Goal: Check status: Check status

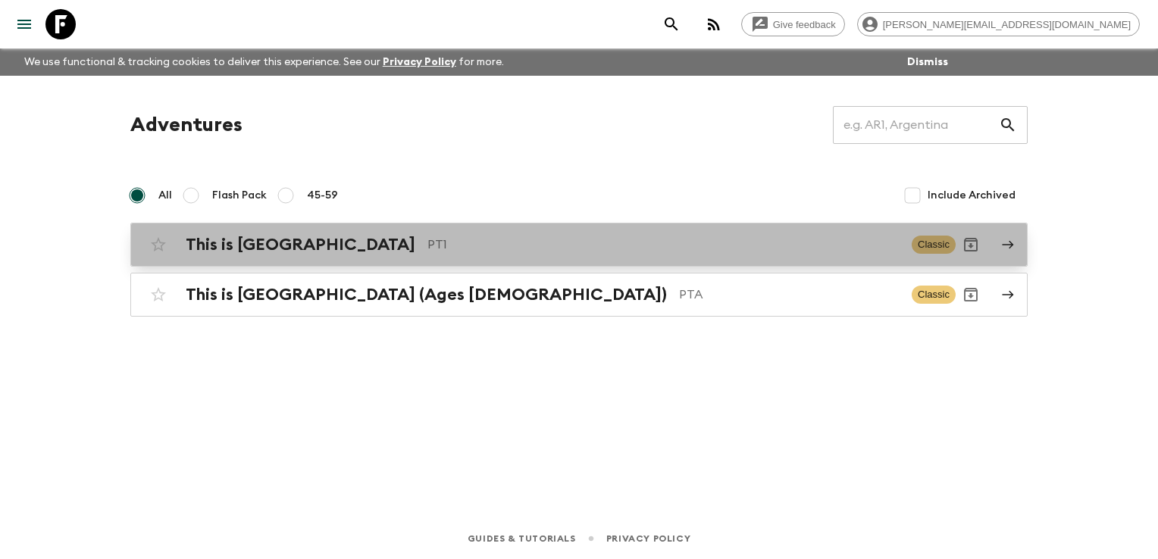
click at [427, 245] on p "PT1" at bounding box center [663, 245] width 472 height 18
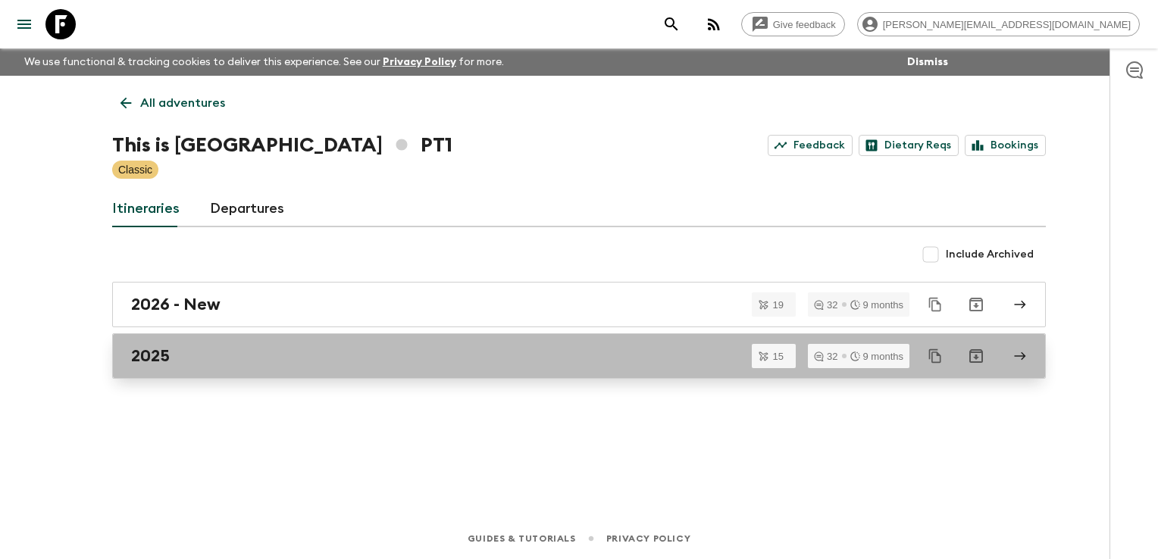
click at [279, 358] on div "2025" at bounding box center [564, 356] width 867 height 20
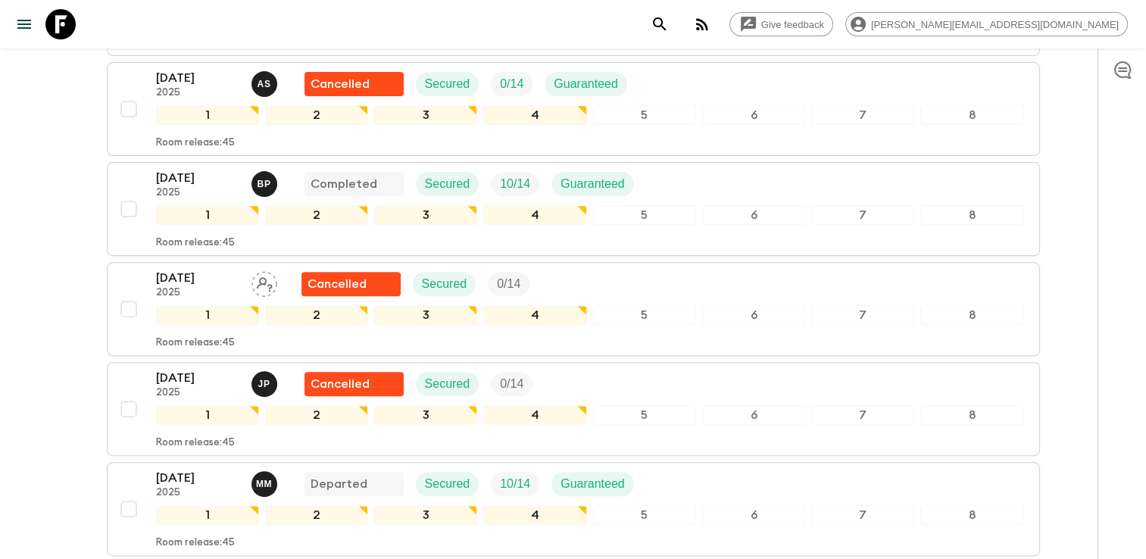
scroll to position [606, 0]
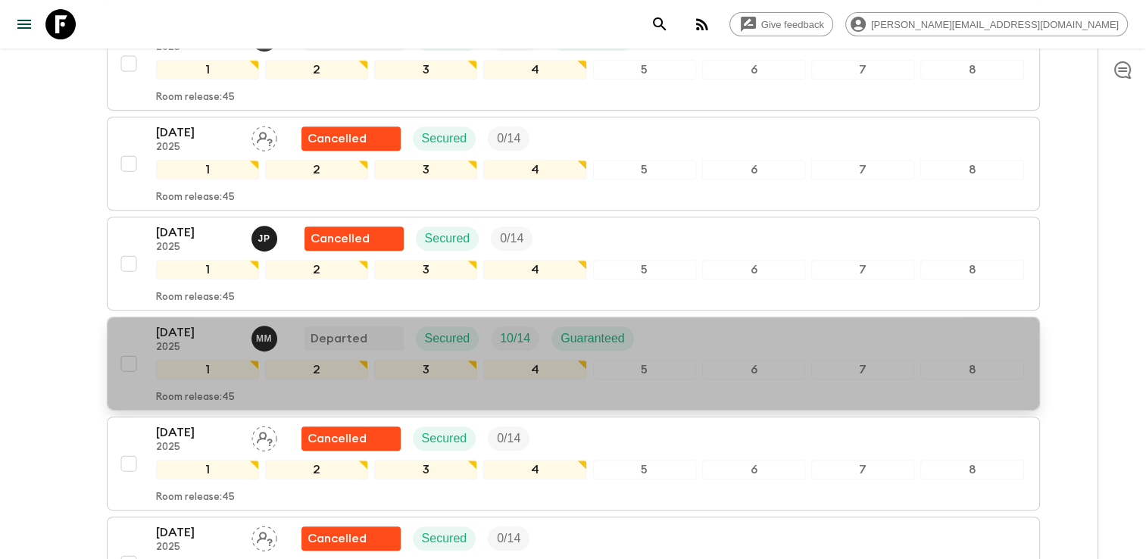
click at [679, 339] on div "[DATE] 2025 M M Departed Secured 10 / 14 Guaranteed" at bounding box center [590, 339] width 868 height 30
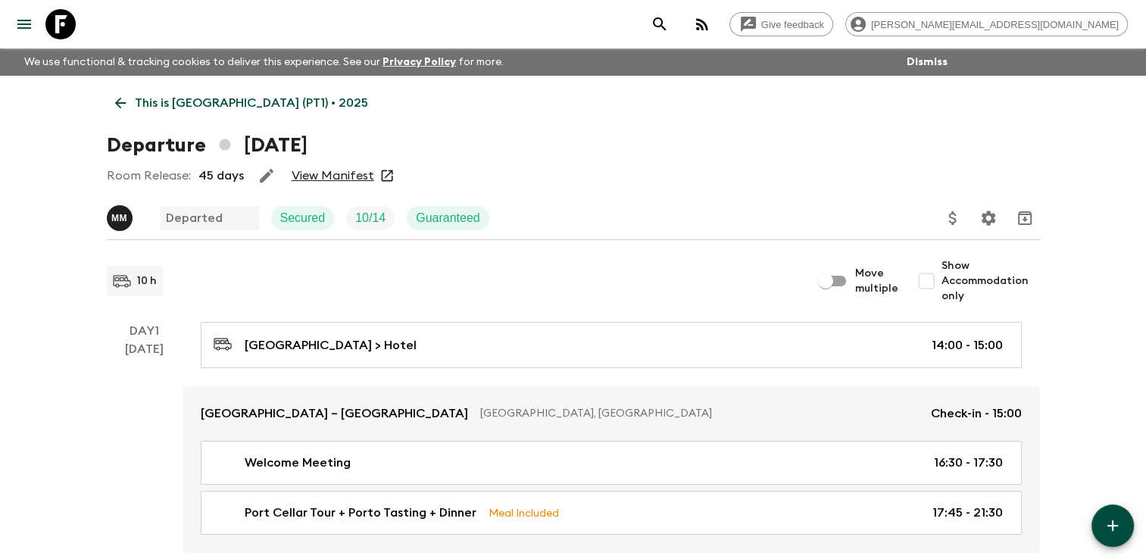
click at [339, 170] on link "View Manifest" at bounding box center [333, 175] width 83 height 15
